Goal: Obtain resource: Download file/media

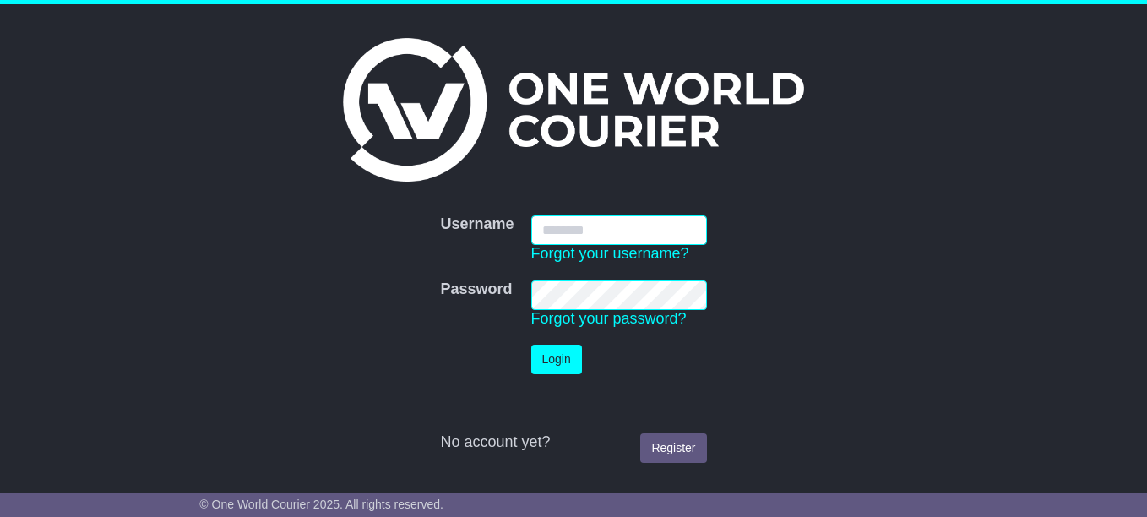
type input "**********"
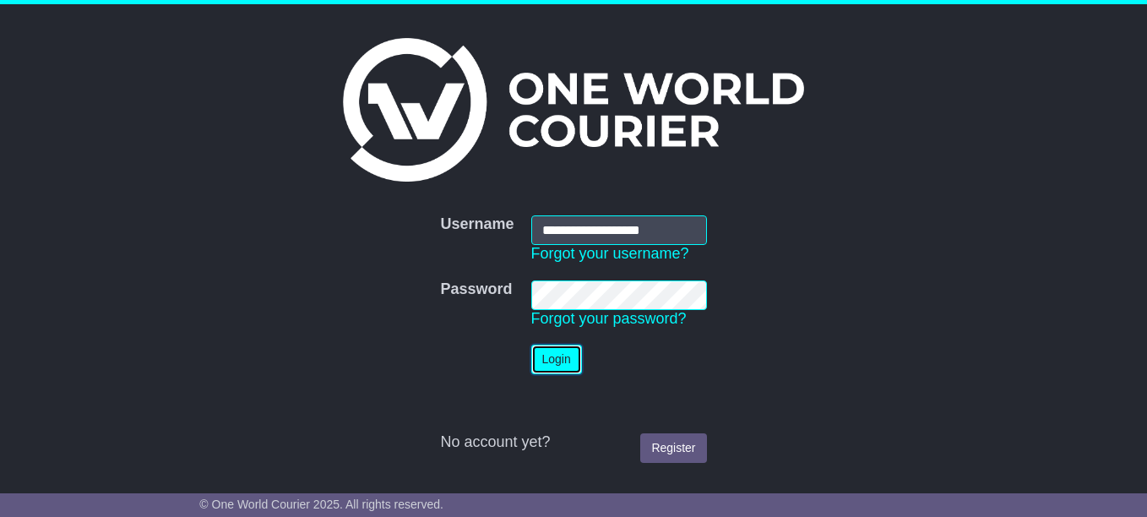
click at [564, 348] on button "Login" at bounding box center [556, 360] width 51 height 30
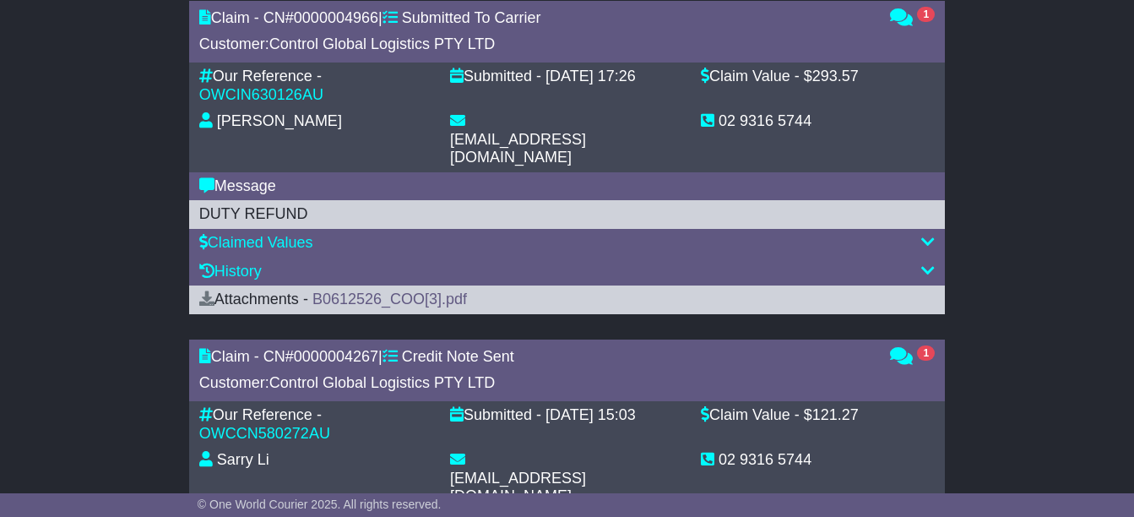
scroll to position [676, 0]
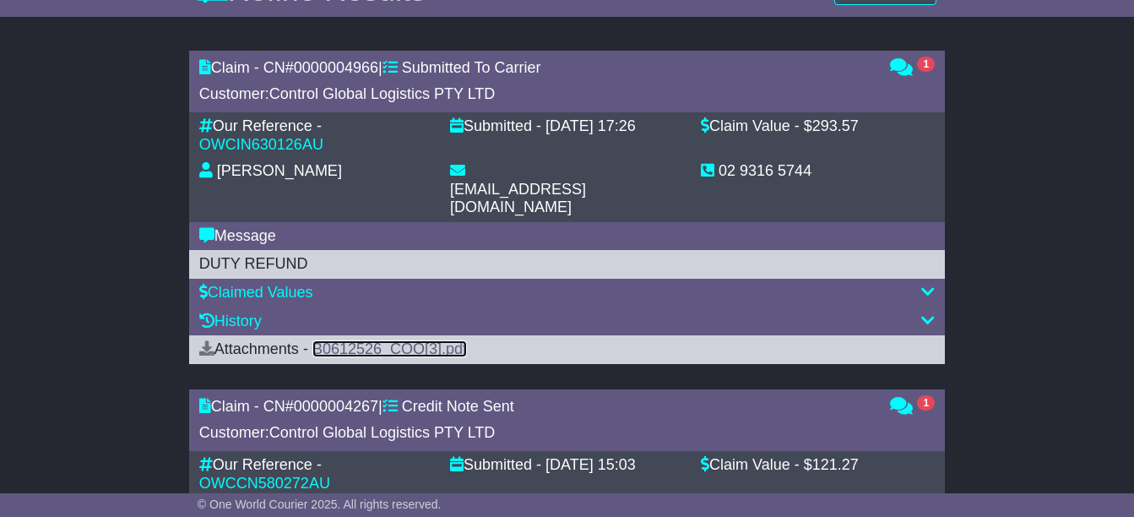
click at [390, 340] on link "B0612526_COO[3].pdf" at bounding box center [389, 348] width 155 height 17
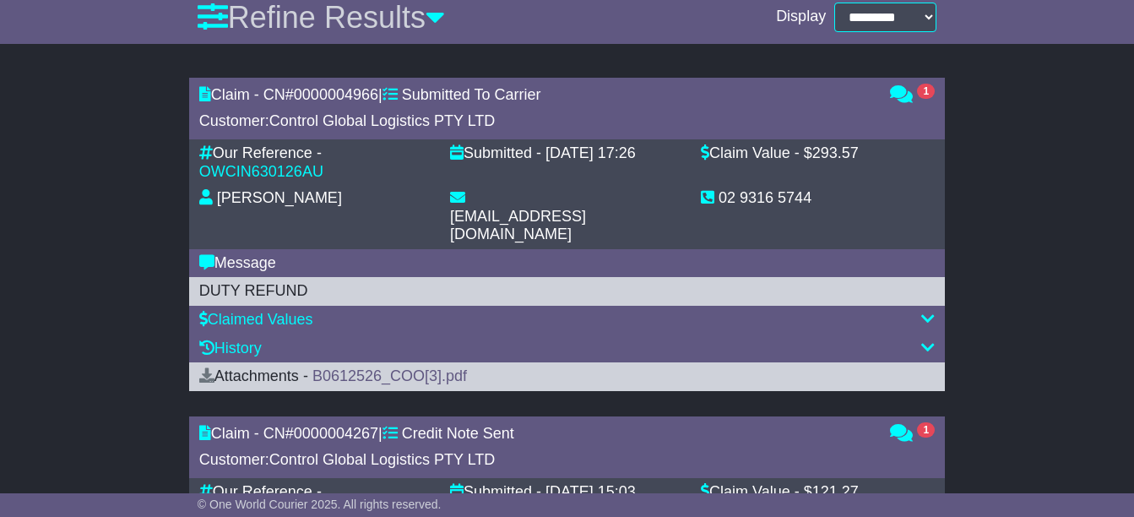
scroll to position [874, 0]
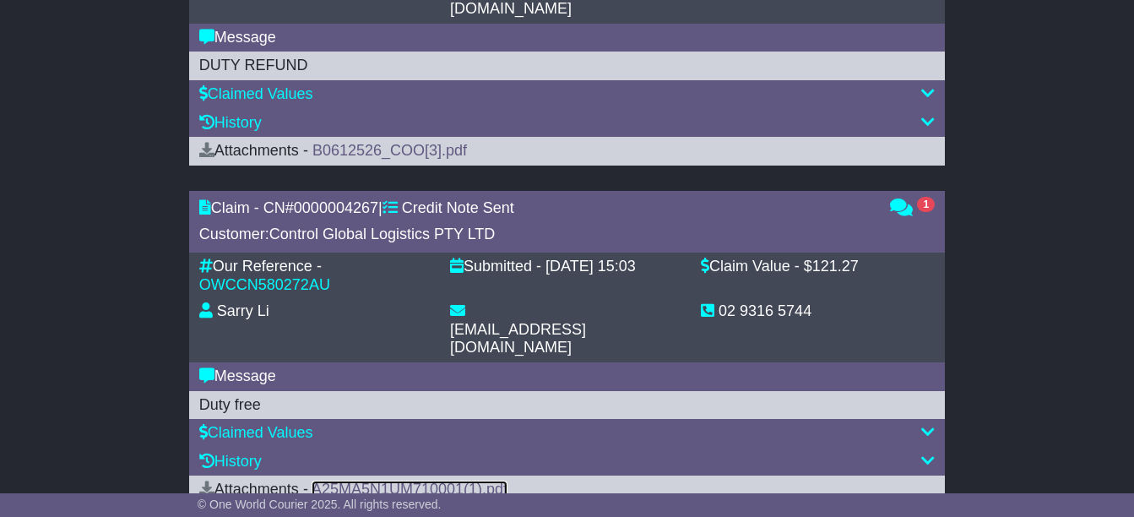
click at [425, 480] on link "A25MA5N1UM710001(1).pdf" at bounding box center [410, 488] width 196 height 17
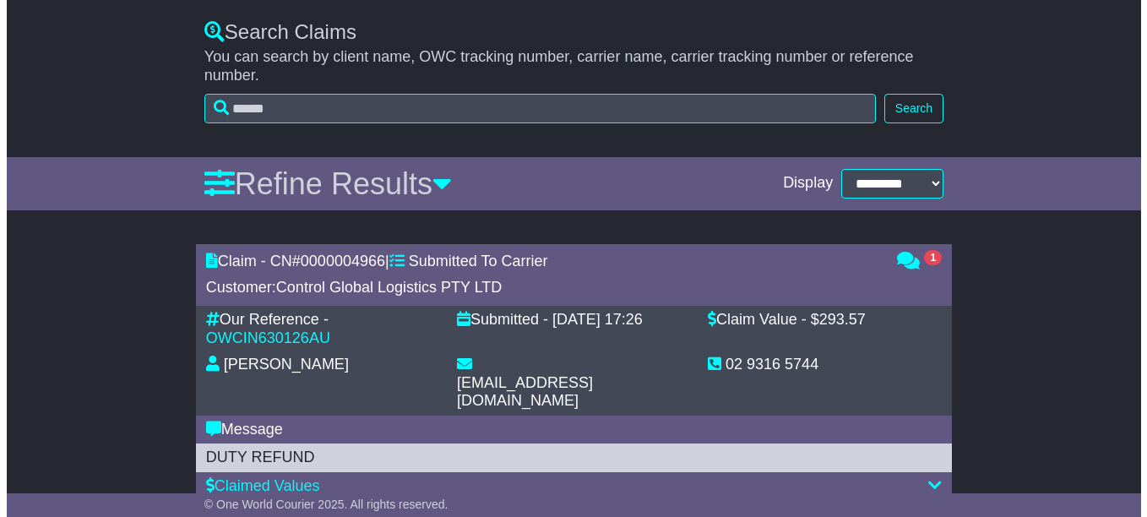
scroll to position [423, 0]
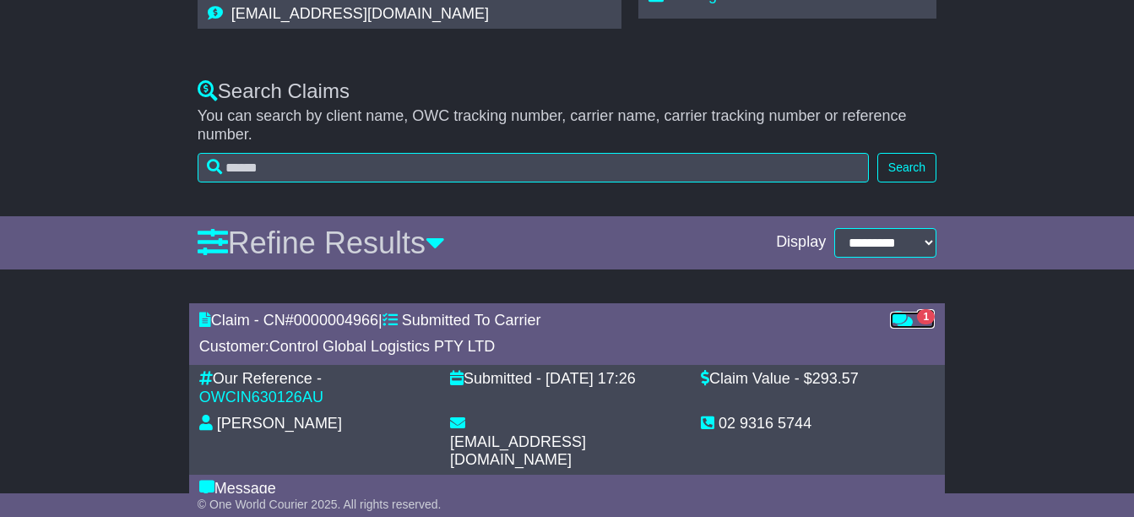
click at [904, 325] on icon at bounding box center [901, 319] width 23 height 15
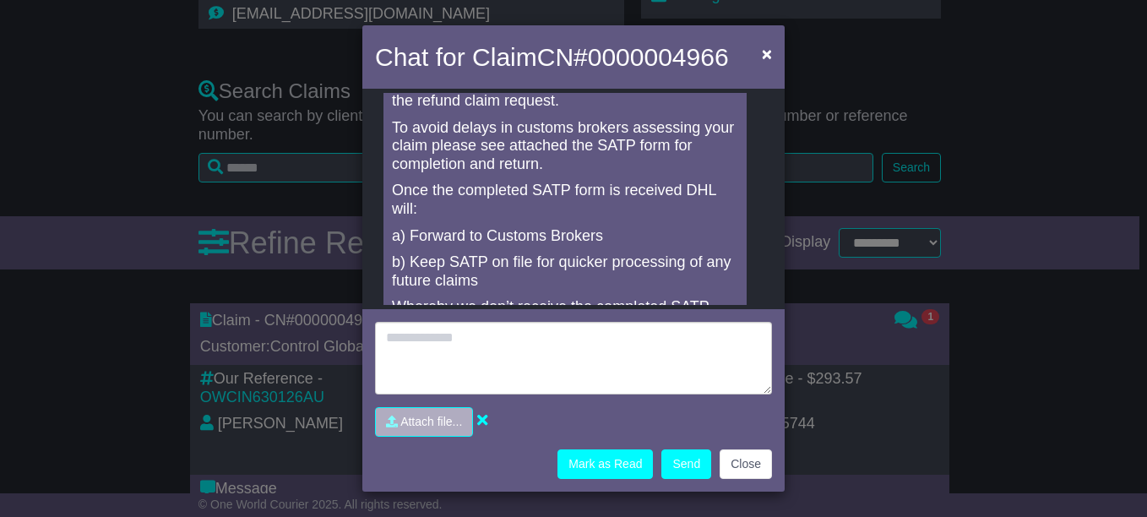
scroll to position [0, 0]
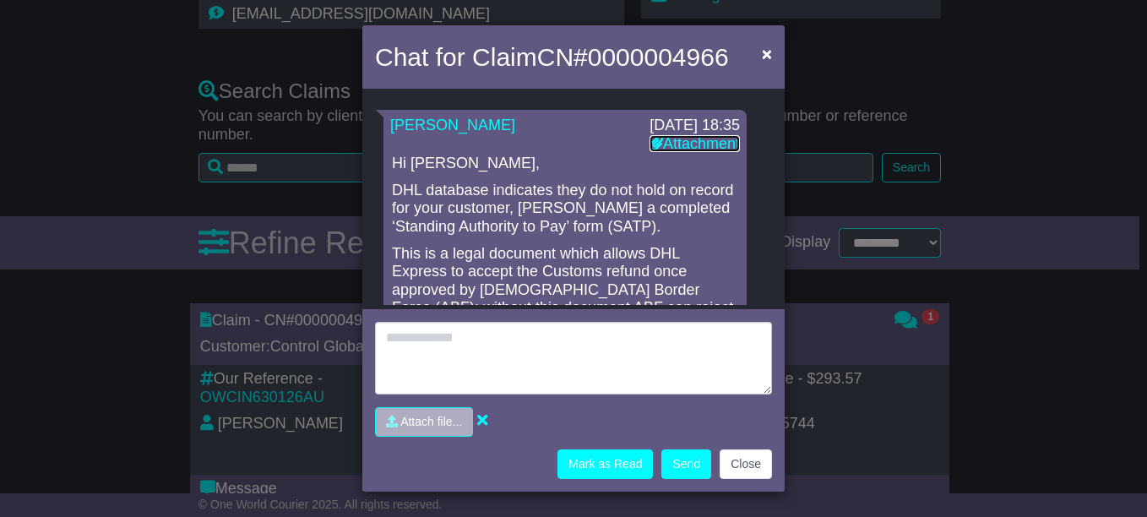
click at [684, 144] on link "Attachment" at bounding box center [694, 143] width 90 height 17
